Goal: Check status: Check status

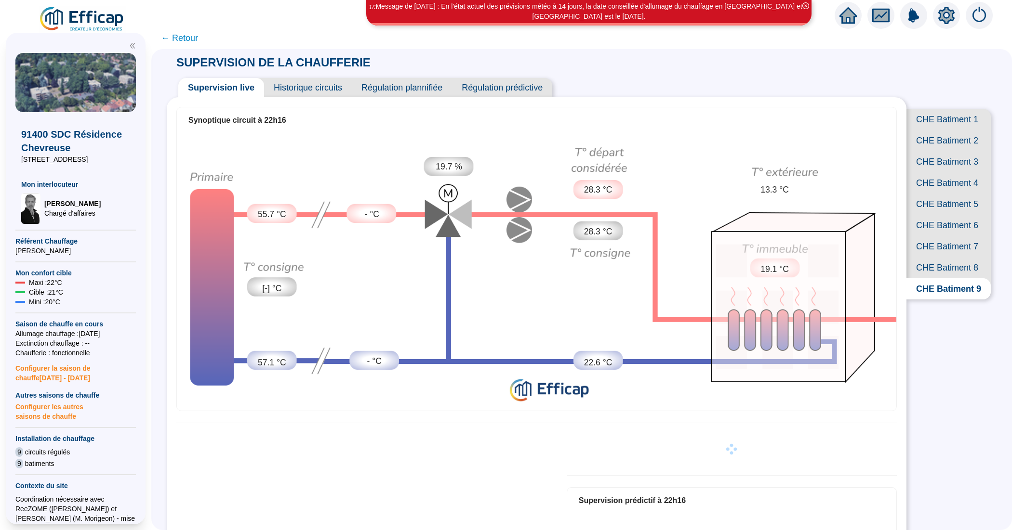
click at [914, 257] on span "CHE Batiment 7" at bounding box center [948, 246] width 84 height 21
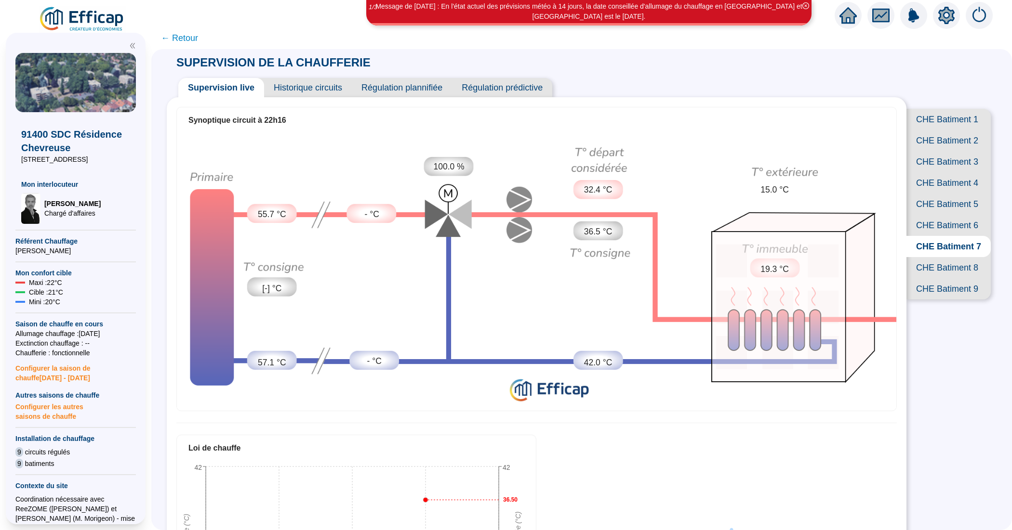
click at [316, 87] on span "Historique circuits" at bounding box center [308, 87] width 88 height 19
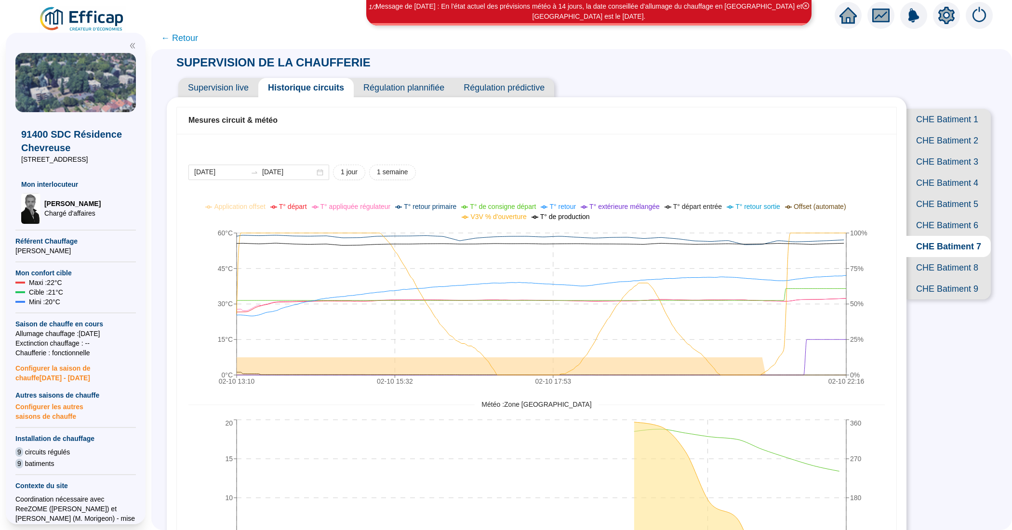
click at [920, 215] on span "CHE Batiment 5" at bounding box center [948, 204] width 84 height 21
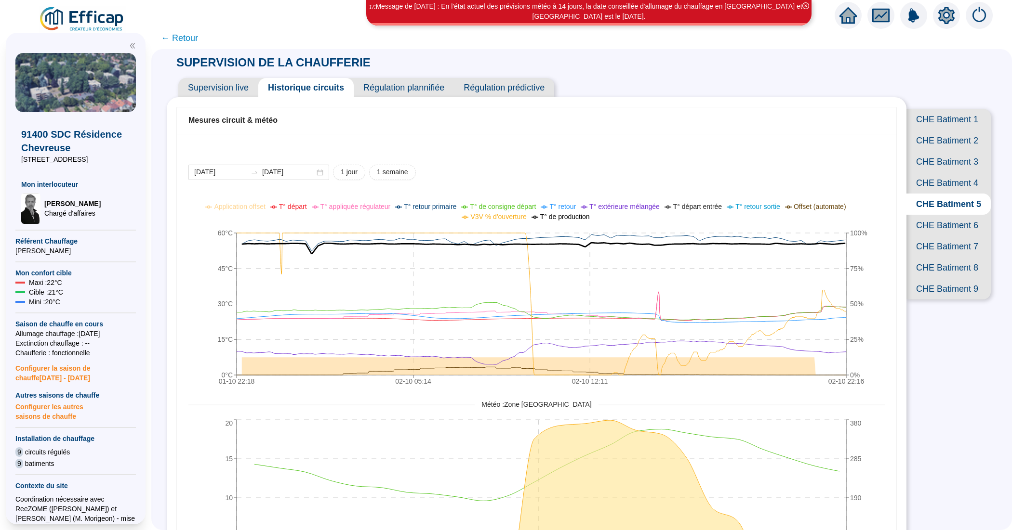
click at [964, 300] on span "CHE Batiment 9" at bounding box center [948, 288] width 84 height 21
